Goal: Task Accomplishment & Management: Manage account settings

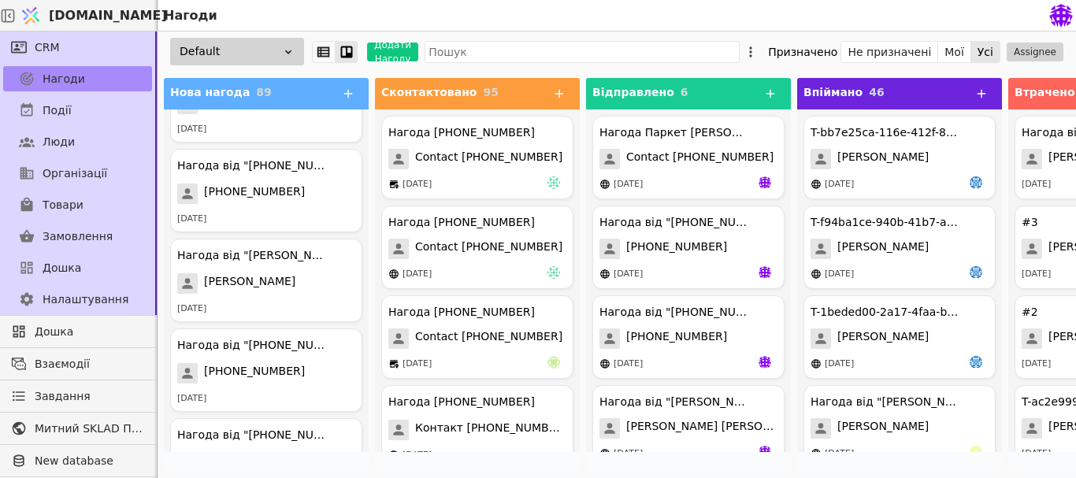
scroll to position [7574, 0]
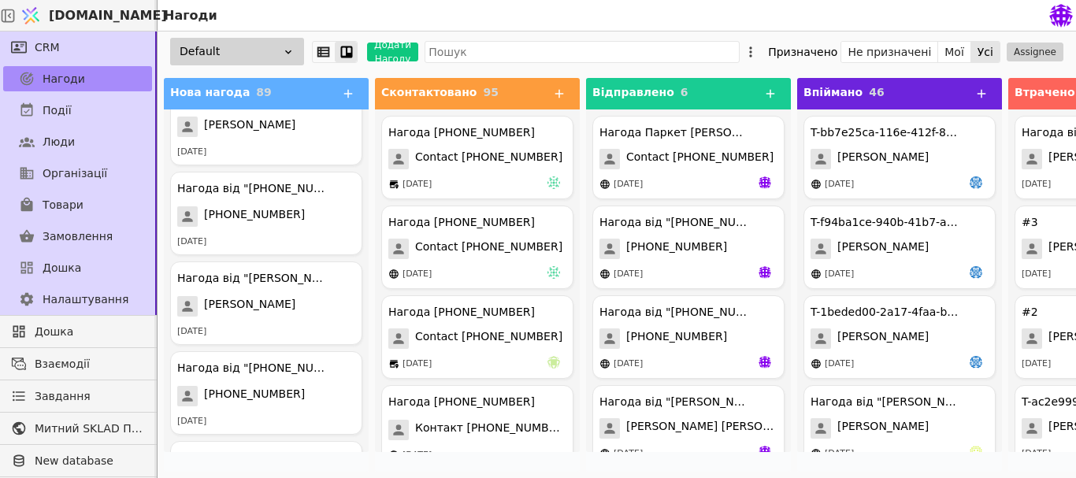
click at [215, 258] on div "Нагода від "[PERSON_NAME]" [PERSON_NAME] [DATE] Нагода від "[PHONE_NUMBER]" [PH…" at bounding box center [266, 280] width 205 height 343
click at [213, 294] on div "Нагода від "[PERSON_NAME]" [PERSON_NAME] [DATE]" at bounding box center [266, 302] width 192 height 83
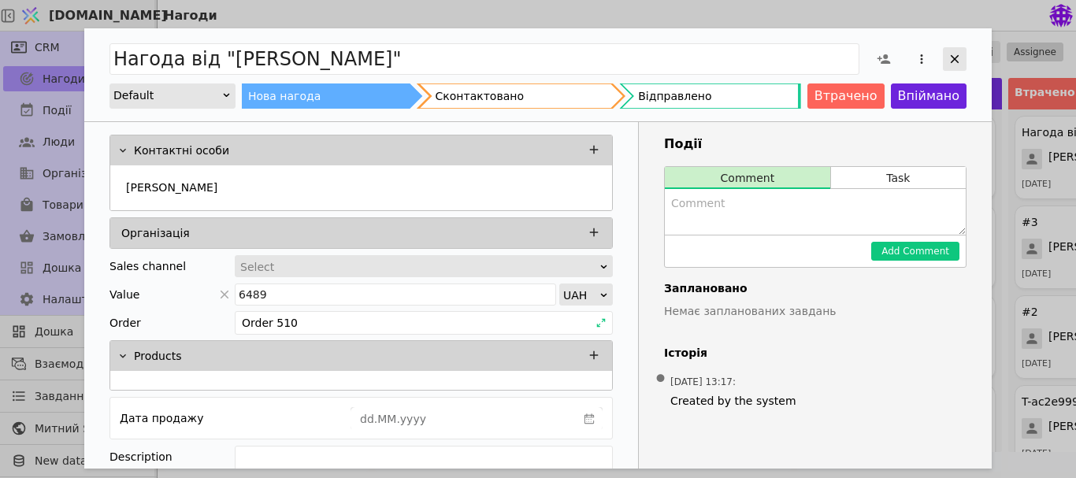
click at [958, 53] on icon "Add Opportunity" at bounding box center [954, 59] width 14 height 14
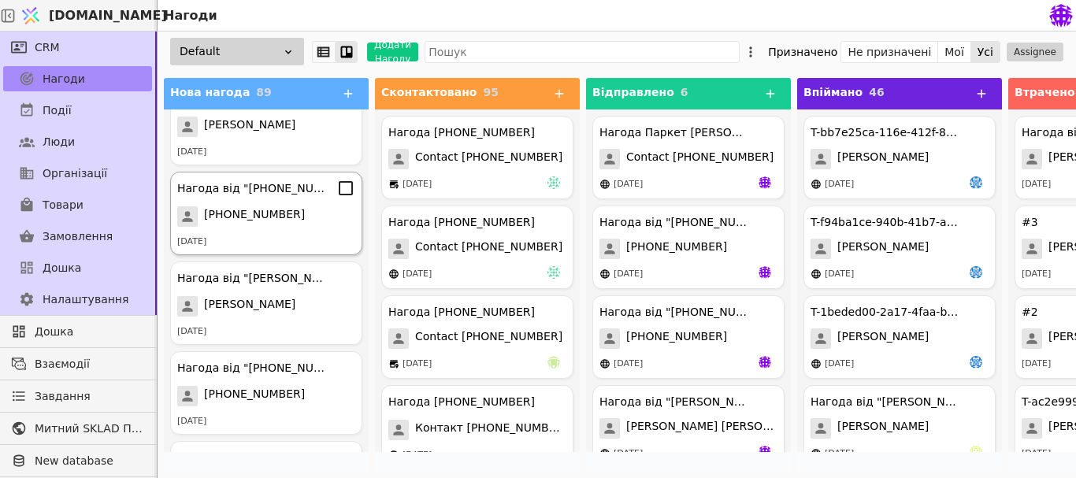
click at [289, 237] on div "[DATE]" at bounding box center [266, 241] width 178 height 13
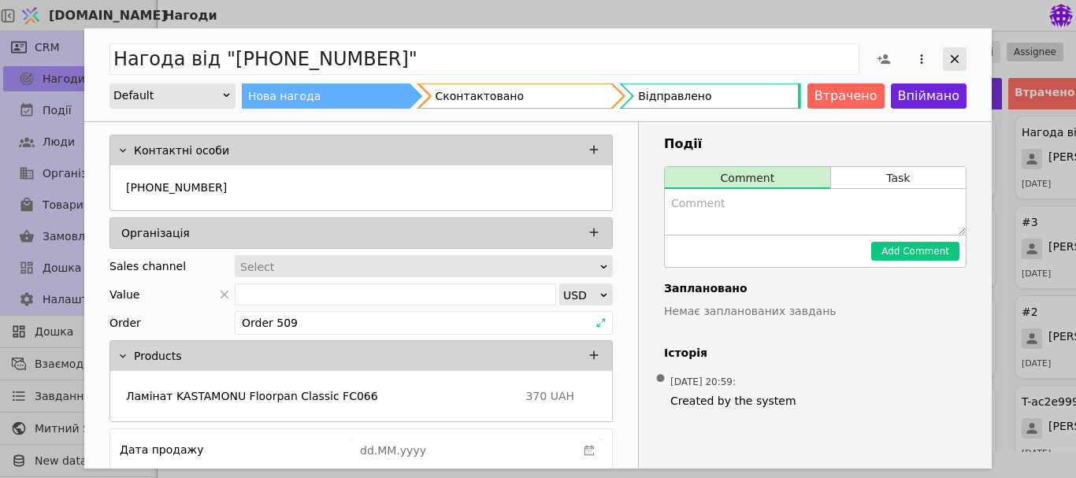
click at [960, 61] on icon "Add Opportunity" at bounding box center [954, 59] width 14 height 14
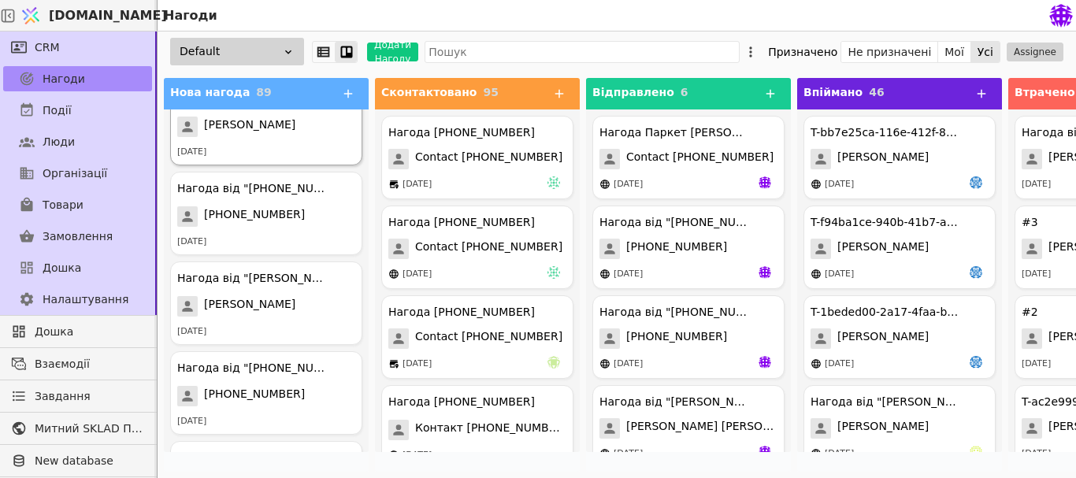
click at [276, 148] on div "[DATE]" at bounding box center [266, 152] width 178 height 13
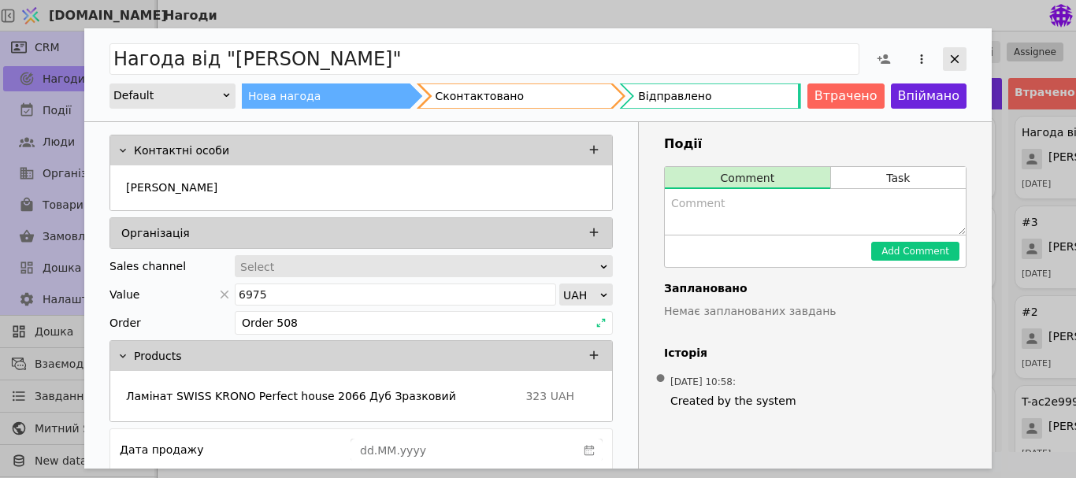
click at [957, 54] on icon "Add Opportunity" at bounding box center [954, 59] width 14 height 14
